Goal: Task Accomplishment & Management: Manage account settings

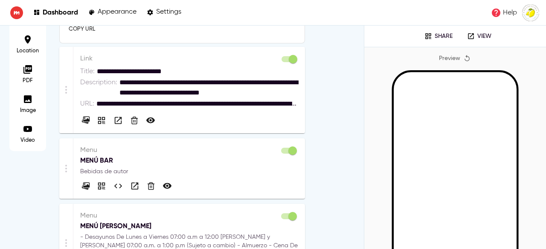
scroll to position [268, 0]
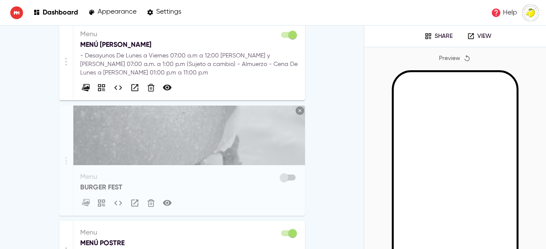
click at [200, 43] on p "MENÚ [PERSON_NAME]" at bounding box center [189, 45] width 218 height 10
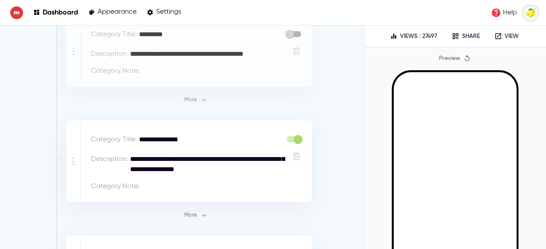
scroll to position [354, 0]
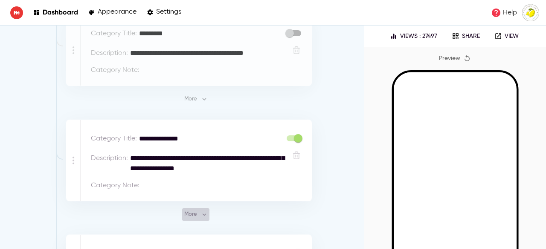
click at [194, 212] on span "More" at bounding box center [195, 215] width 23 height 10
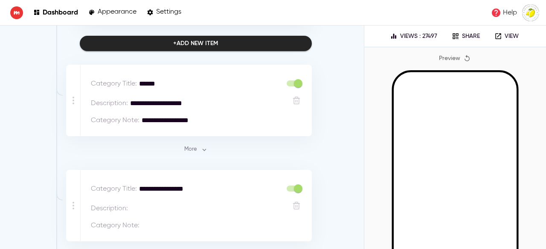
scroll to position [1341, 0]
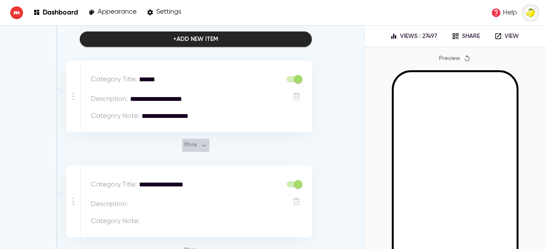
click at [195, 141] on span "More" at bounding box center [195, 146] width 23 height 10
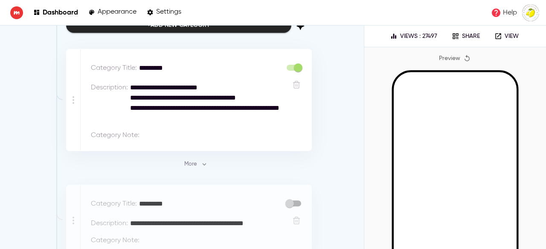
scroll to position [183, 0]
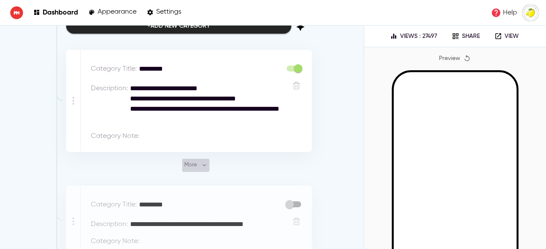
click at [200, 163] on icon "button" at bounding box center [204, 166] width 8 height 8
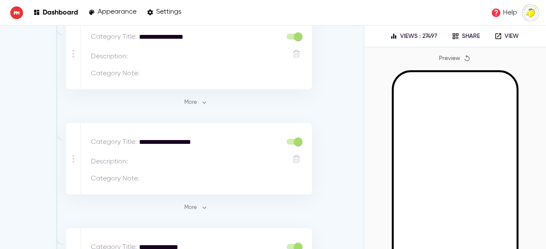
scroll to position [6245, 0]
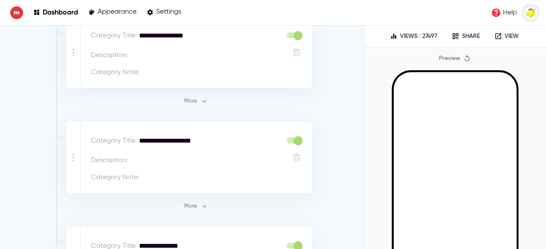
click at [201, 97] on span "More" at bounding box center [195, 102] width 23 height 10
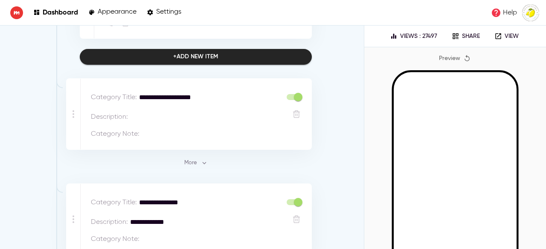
scroll to position [6765, 0]
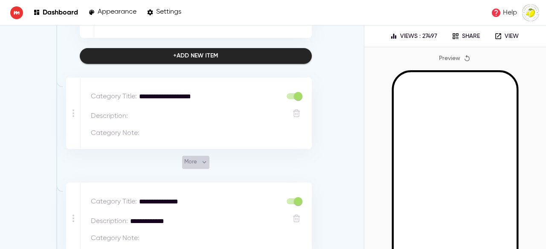
click at [191, 156] on button "More" at bounding box center [195, 162] width 27 height 13
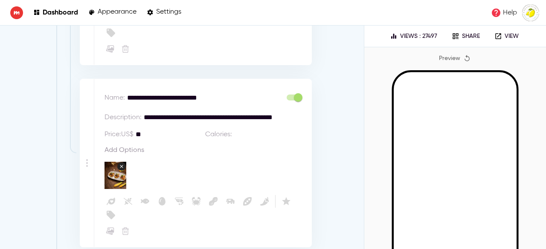
scroll to position [9271, 0]
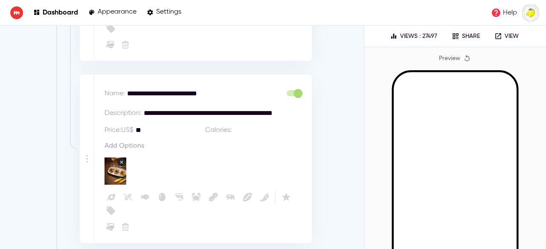
click at [174, 89] on textarea "**********" at bounding box center [202, 94] width 150 height 10
type textarea "**********"
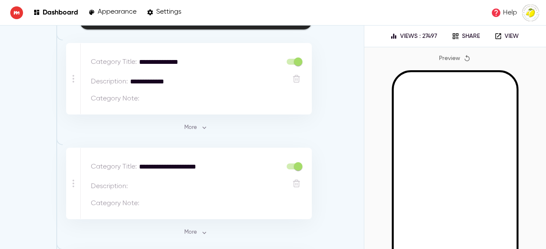
scroll to position [9542, 0]
click at [194, 123] on span "More" at bounding box center [195, 128] width 23 height 10
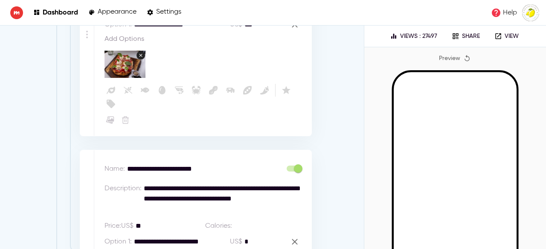
scroll to position [12470, 0]
click at [165, 165] on textarea "**********" at bounding box center [202, 170] width 150 height 10
type textarea "**********"
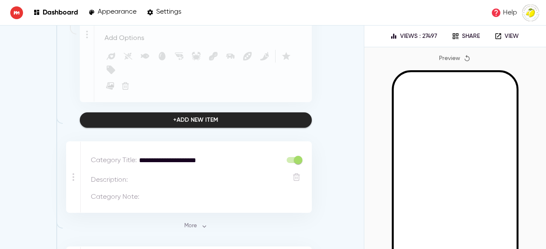
scroll to position [12942, 0]
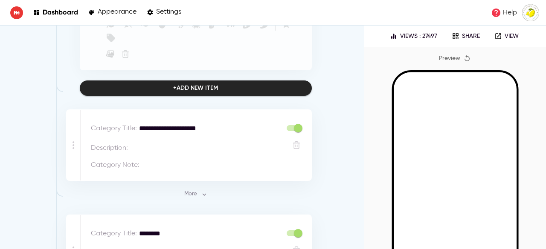
click at [193, 190] on span "More" at bounding box center [195, 195] width 23 height 10
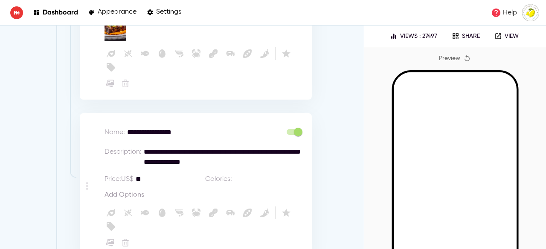
scroll to position [14632, 0]
drag, startPoint x: 206, startPoint y: 71, endPoint x: 168, endPoint y: 72, distance: 38.0
click at [168, 128] on textarea "**********" at bounding box center [202, 133] width 150 height 10
type textarea "**********"
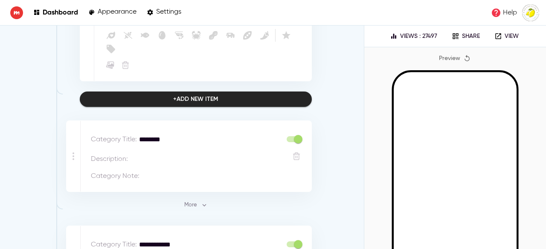
scroll to position [14811, 0]
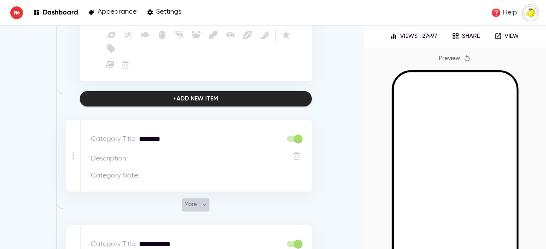
click at [184, 200] on span "More" at bounding box center [195, 205] width 23 height 10
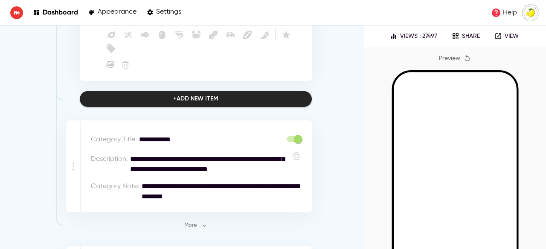
scroll to position [15710, 0]
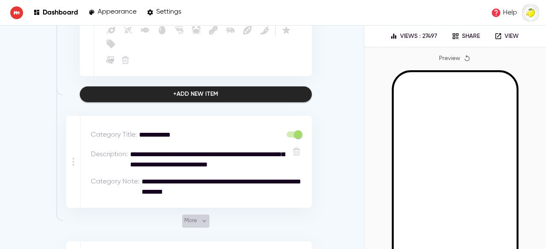
click at [196, 217] on span "More" at bounding box center [195, 222] width 23 height 10
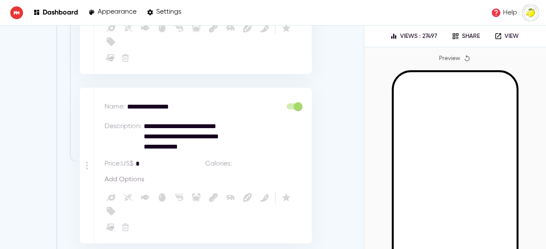
scroll to position [17035, 0]
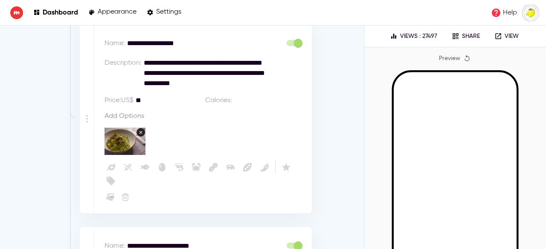
scroll to position [17337, 0]
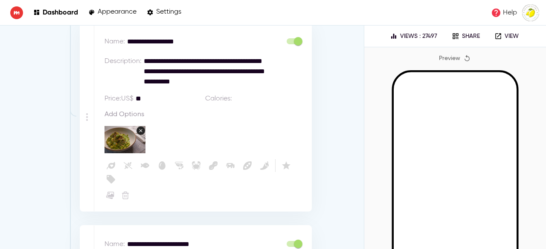
click at [278, 137] on div "**********" at bounding box center [202, 117] width 217 height 188
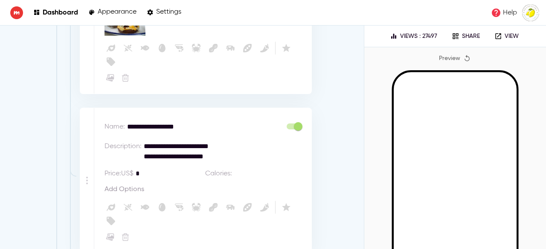
scroll to position [16636, 0]
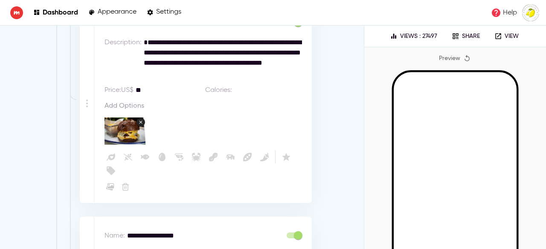
click at [48, 10] on p "Dashboard" at bounding box center [60, 12] width 35 height 8
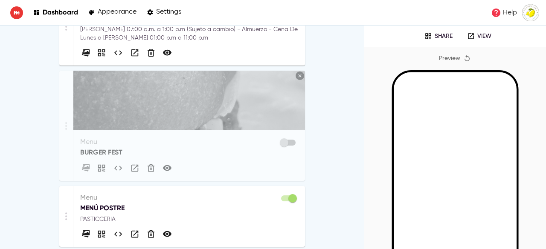
scroll to position [417, 0]
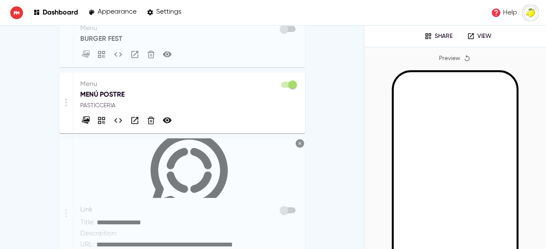
click at [216, 103] on p "PASTICCERIA" at bounding box center [189, 105] width 218 height 9
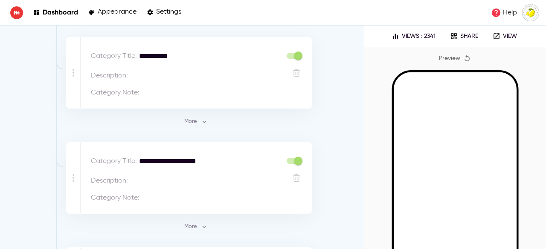
scroll to position [135, 0]
click at [190, 123] on span "More" at bounding box center [195, 121] width 23 height 10
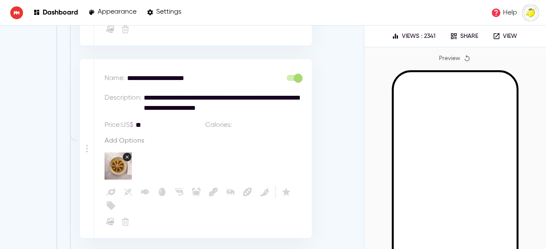
scroll to position [2828, 0]
click at [146, 121] on textarea "**" at bounding box center [169, 126] width 66 height 10
type textarea "**"
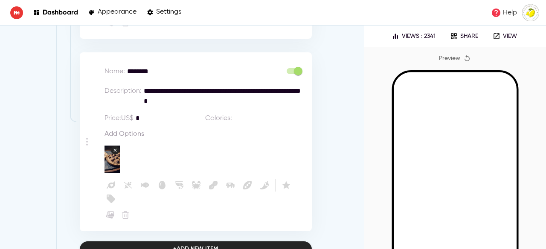
scroll to position [6985, 0]
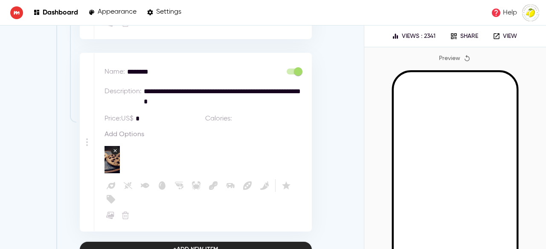
click at [149, 114] on textarea "*" at bounding box center [169, 119] width 66 height 10
type textarea "*"
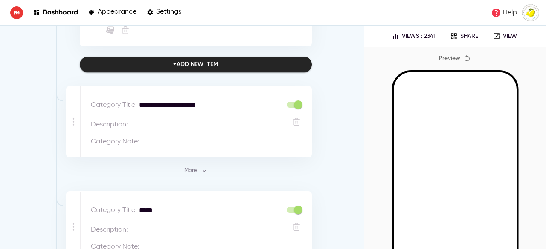
scroll to position [7229, 0]
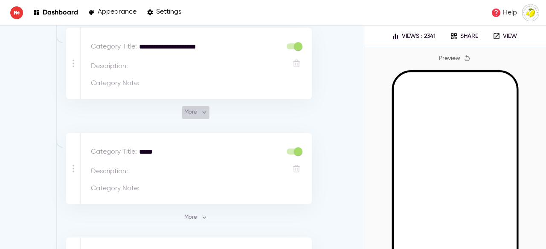
click at [204, 109] on icon "button" at bounding box center [204, 113] width 8 height 8
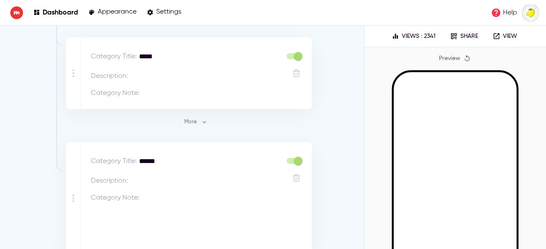
scroll to position [9213, 0]
click at [192, 116] on span "More" at bounding box center [195, 121] width 23 height 10
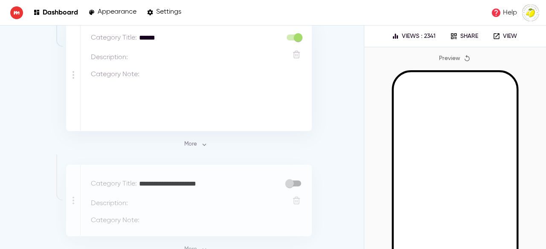
scroll to position [10184, 0]
click at [195, 138] on button "More" at bounding box center [195, 144] width 27 height 13
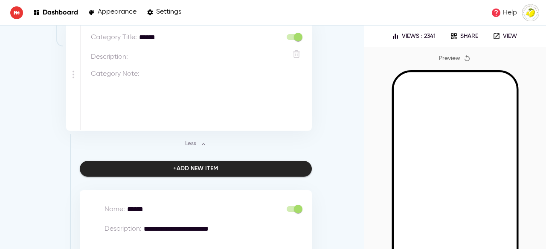
scroll to position [10303, 0]
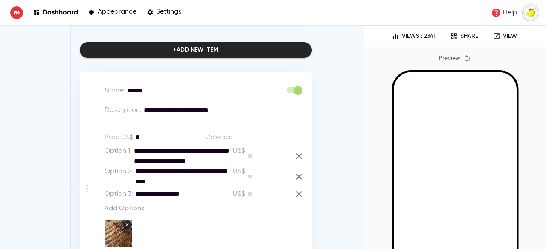
click at [143, 133] on textarea "*" at bounding box center [169, 138] width 66 height 10
type textarea "*"
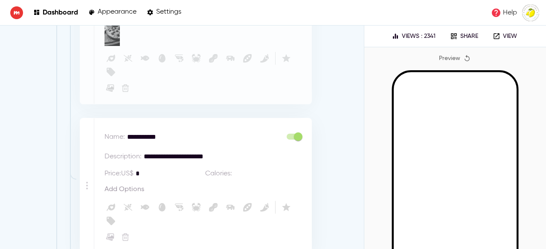
scroll to position [2438, 0]
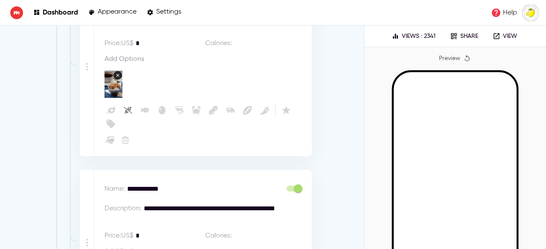
scroll to position [0, 0]
